Goal: Information Seeking & Learning: Learn about a topic

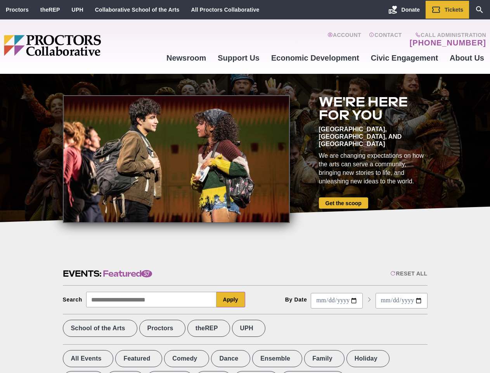
click at [245, 186] on div at bounding box center [176, 159] width 227 height 128
click at [408, 273] on div "Reset All" at bounding box center [409, 273] width 37 height 6
click at [231, 299] on button "Apply" at bounding box center [231, 300] width 29 height 16
